Goal: Find specific page/section: Find specific page/section

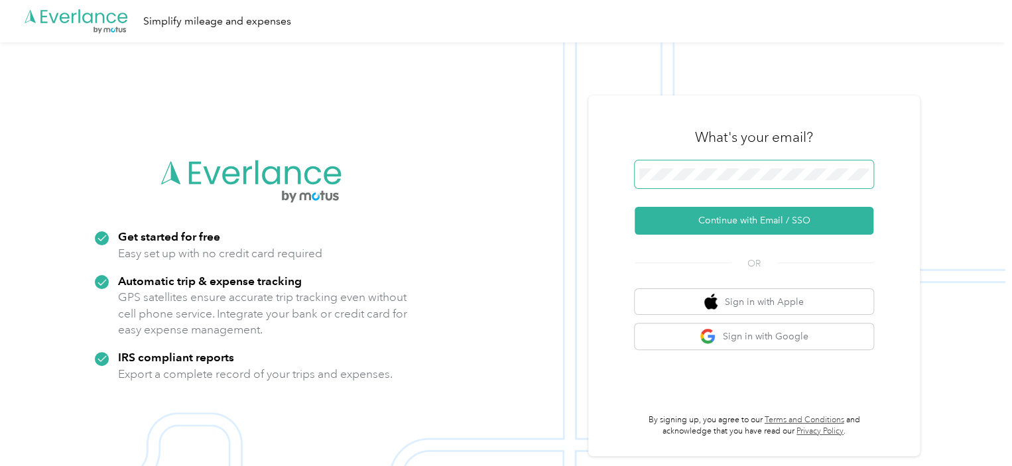
click at [703, 164] on span at bounding box center [754, 175] width 239 height 28
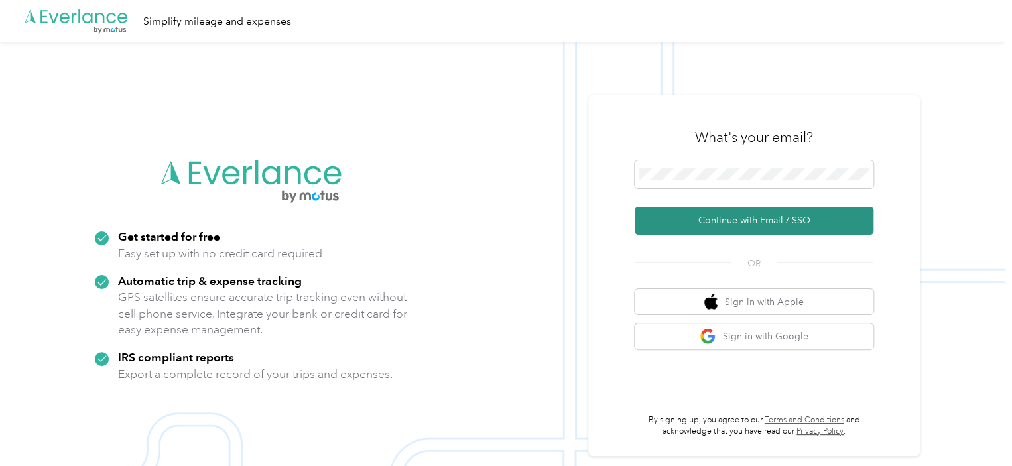
click at [708, 220] on button "Continue with Email / SSO" at bounding box center [754, 221] width 239 height 28
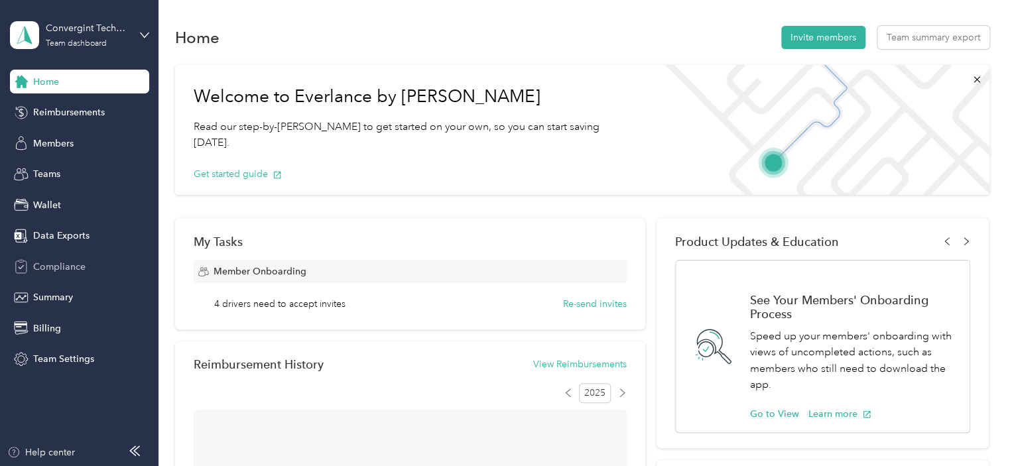
click at [46, 261] on span "Compliance" at bounding box center [59, 267] width 52 height 14
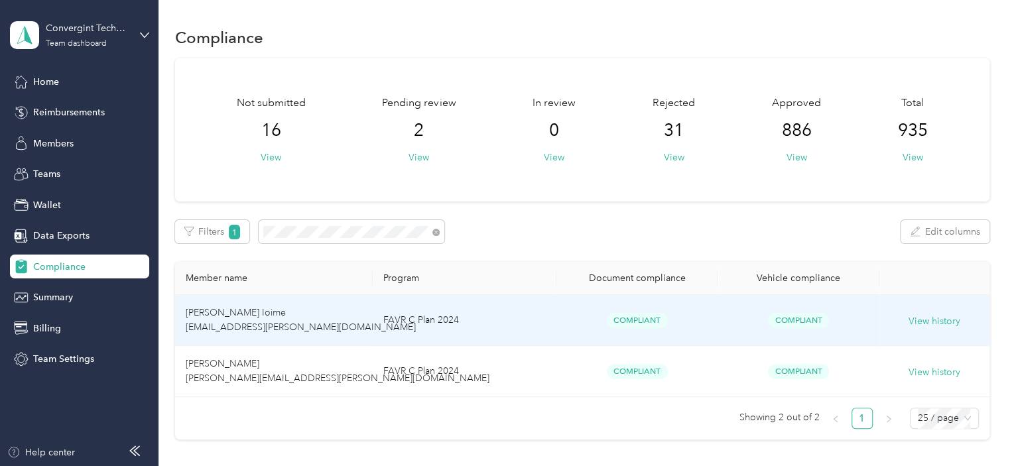
click at [324, 324] on span "[PERSON_NAME] Ioime [EMAIL_ADDRESS][PERSON_NAME][DOMAIN_NAME]" at bounding box center [301, 320] width 230 height 26
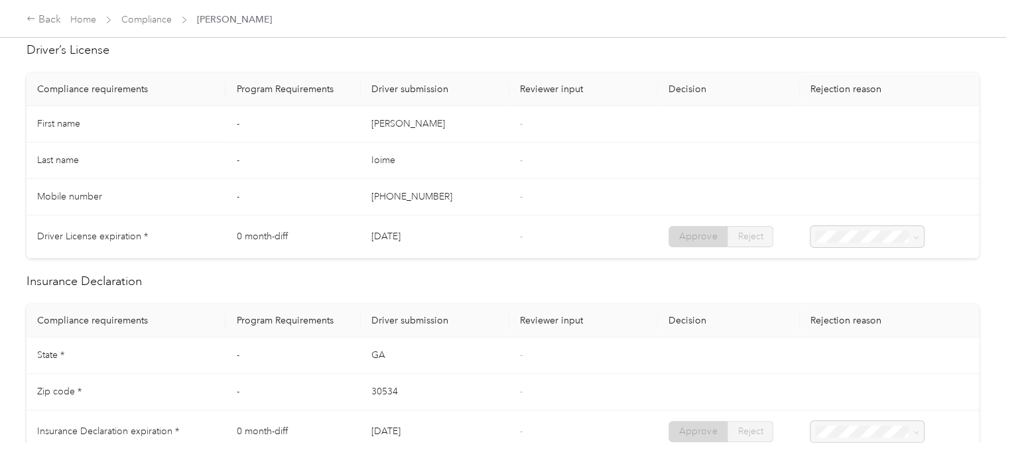
scroll to position [293, 0]
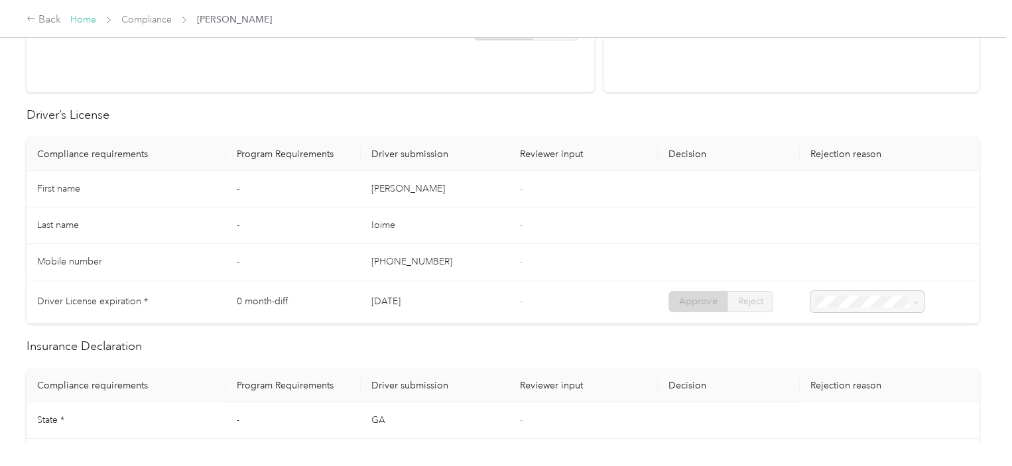
click at [93, 21] on link "Home" at bounding box center [83, 19] width 26 height 11
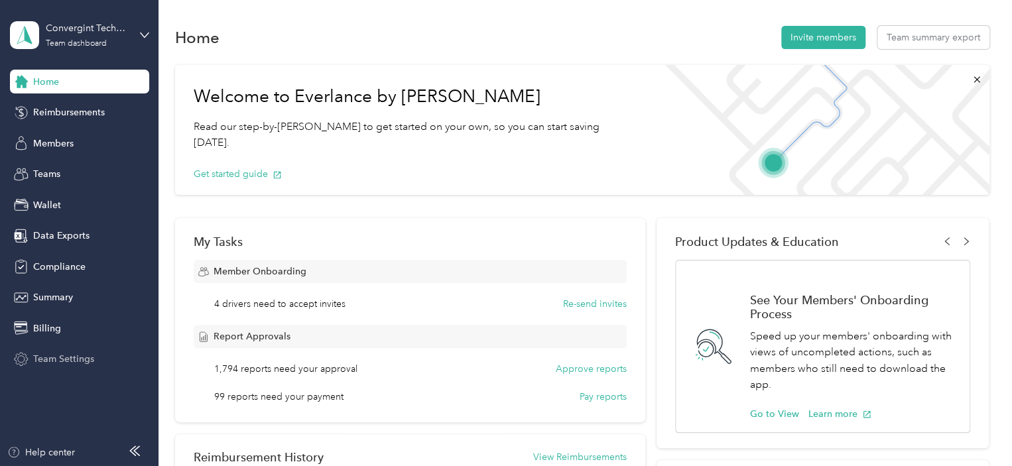
click at [68, 354] on span "Team Settings" at bounding box center [63, 359] width 61 height 14
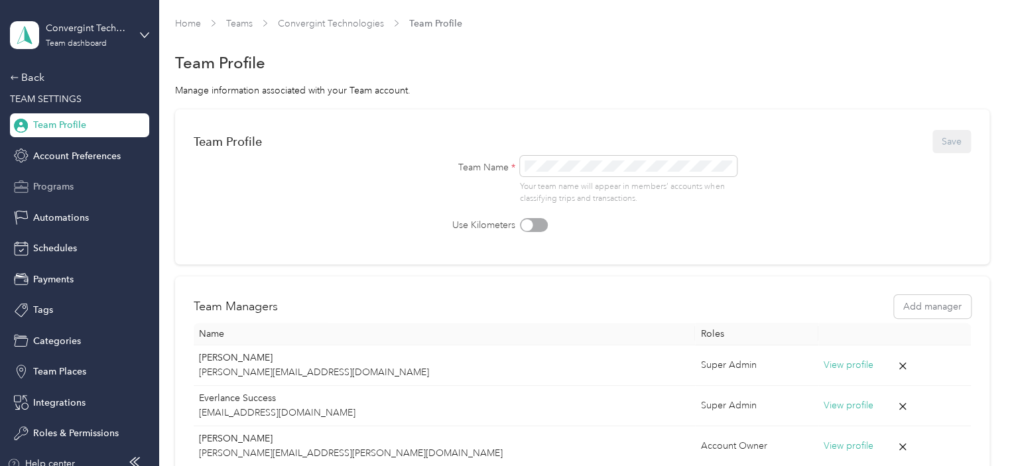
click at [43, 191] on span "Programs" at bounding box center [53, 187] width 40 height 14
